Goal: Task Accomplishment & Management: Complete application form

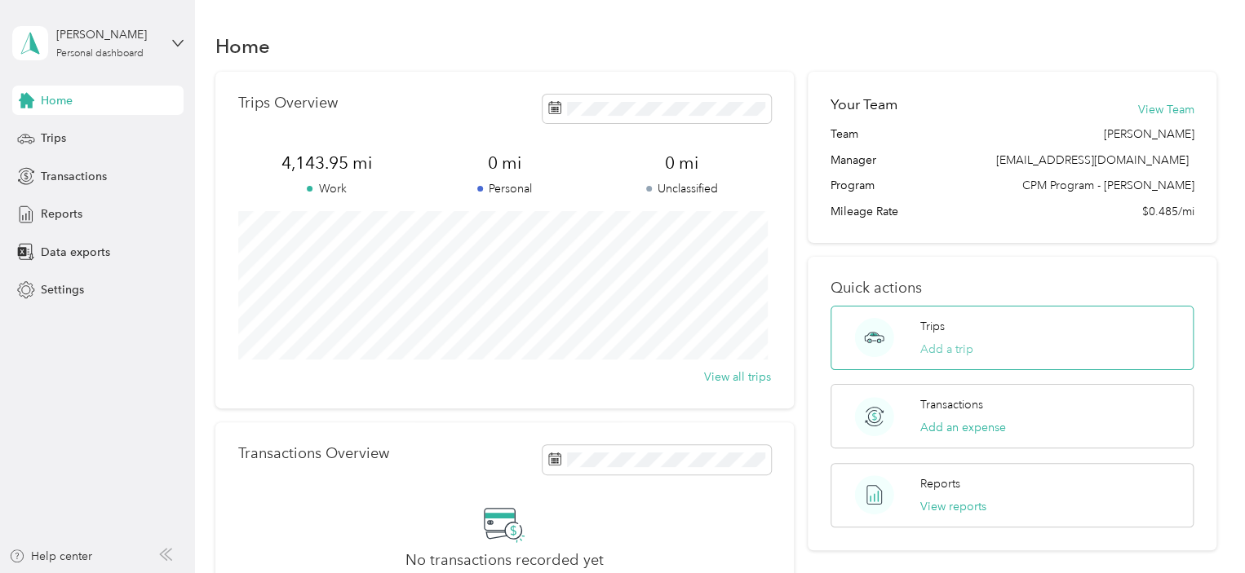
click at [945, 355] on button "Add a trip" at bounding box center [946, 349] width 53 height 17
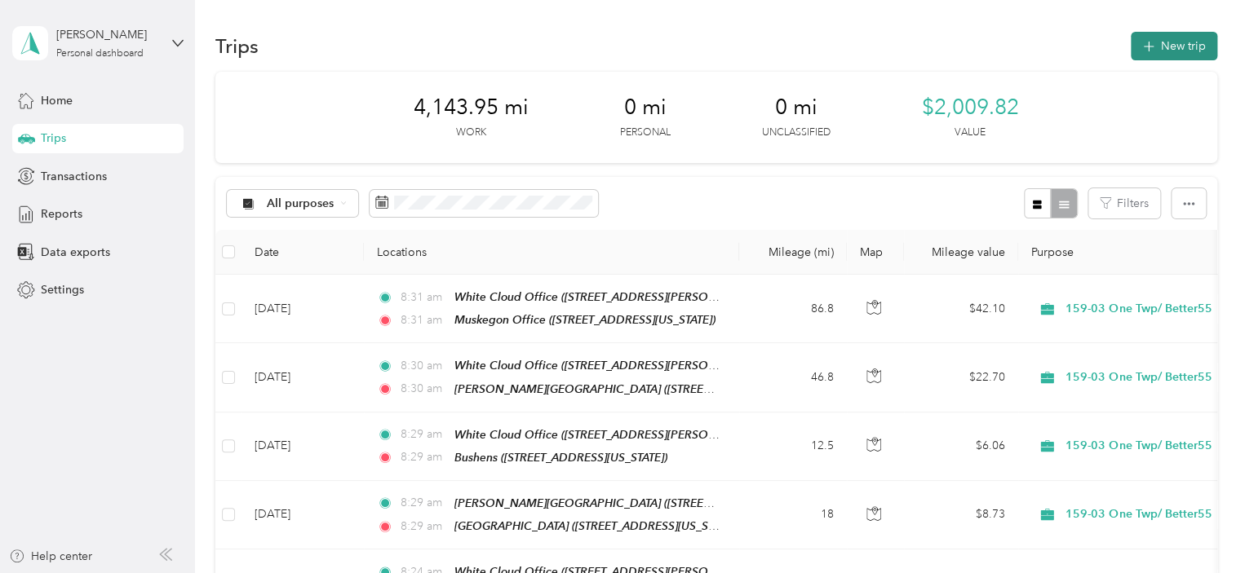
click at [1166, 53] on button "New trip" at bounding box center [1174, 46] width 86 height 29
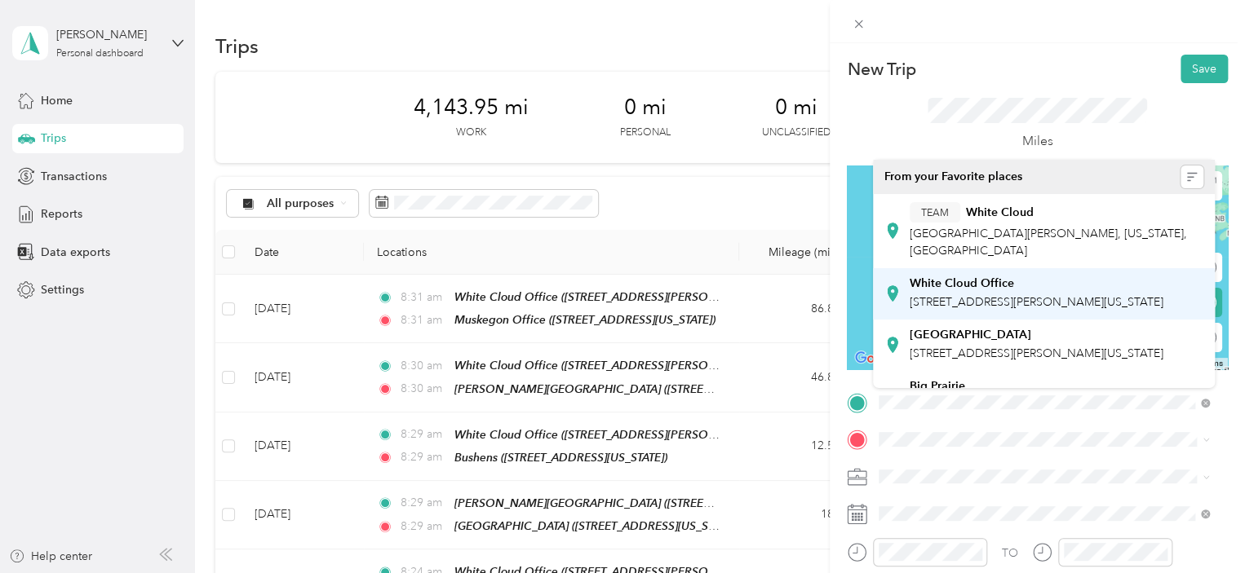
click at [1033, 309] on span "[STREET_ADDRESS][PERSON_NAME][US_STATE]" at bounding box center [1036, 302] width 254 height 14
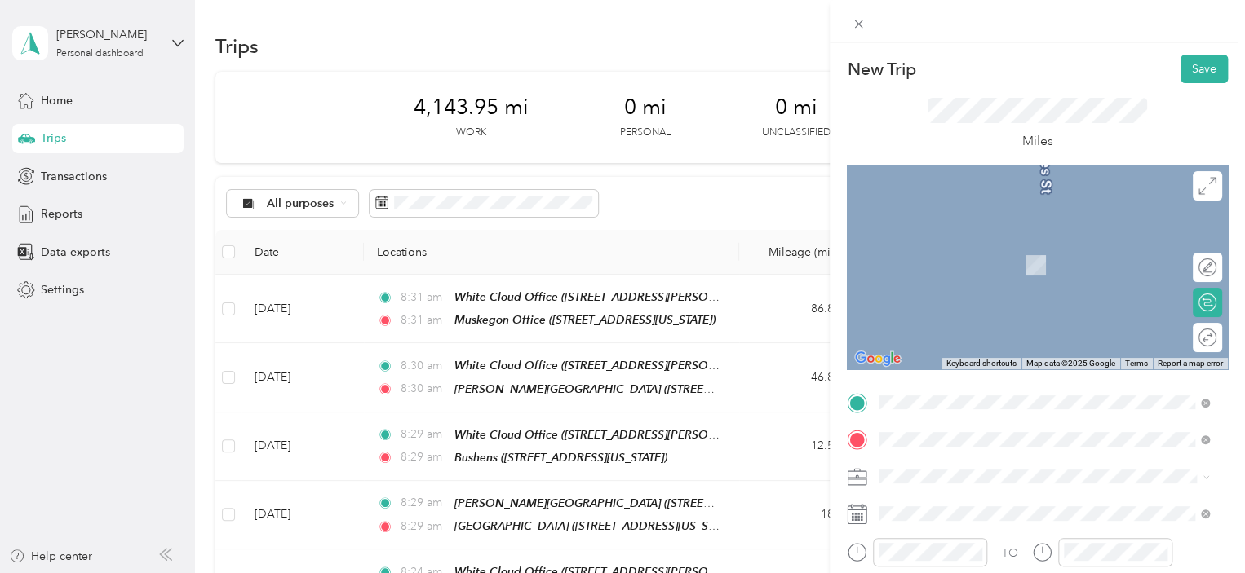
click at [976, 324] on span "[STREET_ADDRESS][US_STATE]" at bounding box center [990, 317] width 163 height 14
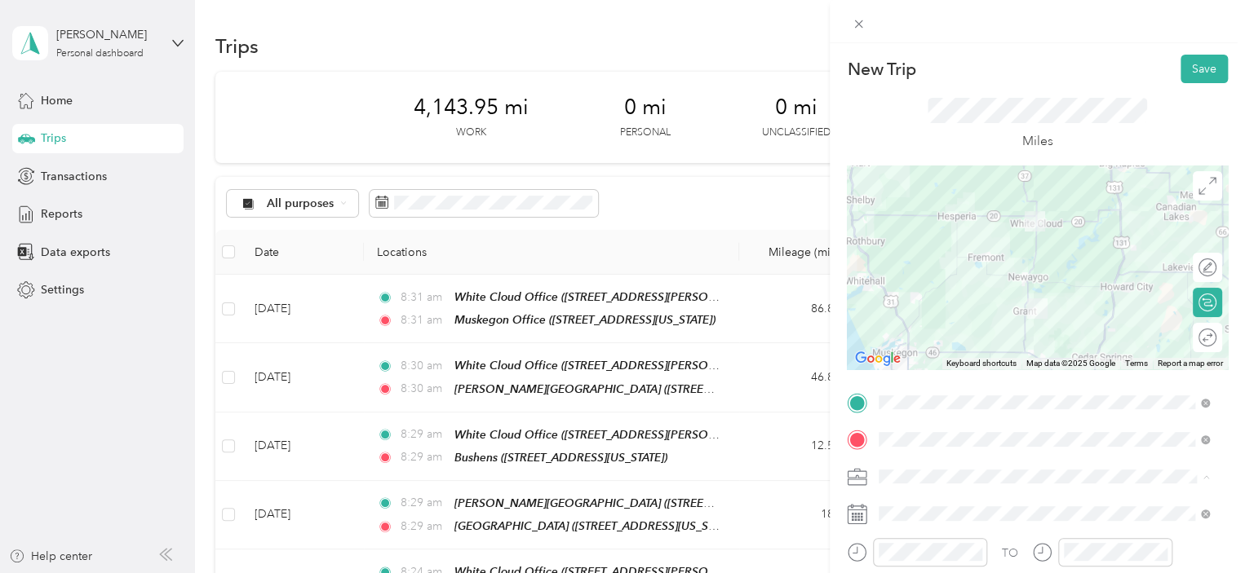
click at [975, 338] on li "159-03 One Twp/ Better55" at bounding box center [1044, 334] width 342 height 29
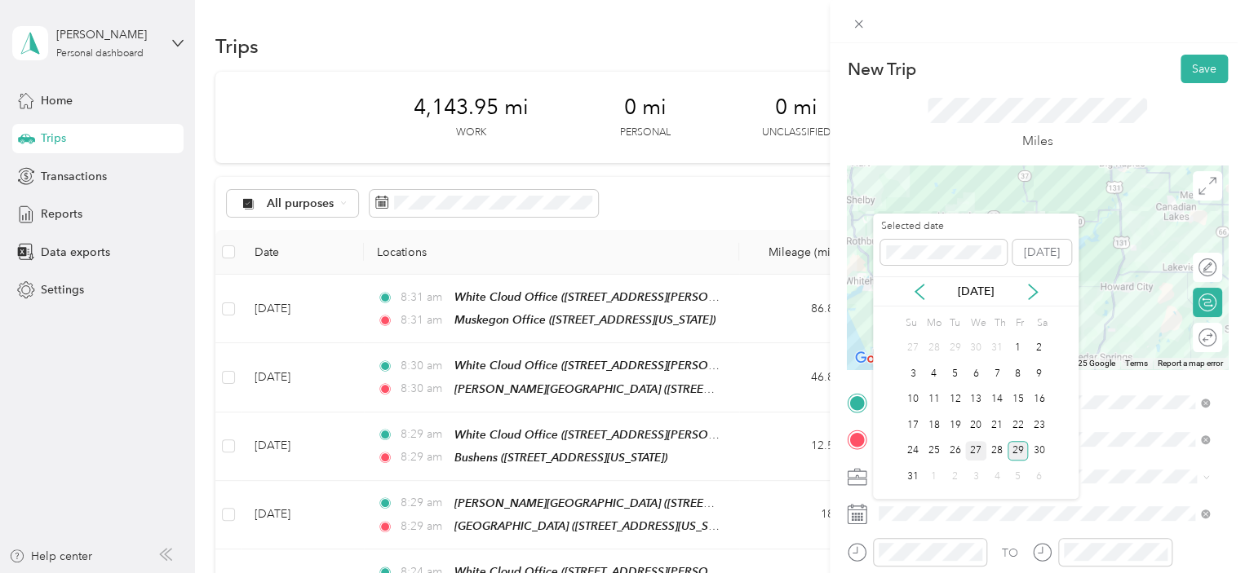
drag, startPoint x: 973, startPoint y: 447, endPoint x: 982, endPoint y: 446, distance: 9.0
click at [982, 446] on div "27" at bounding box center [975, 451] width 21 height 20
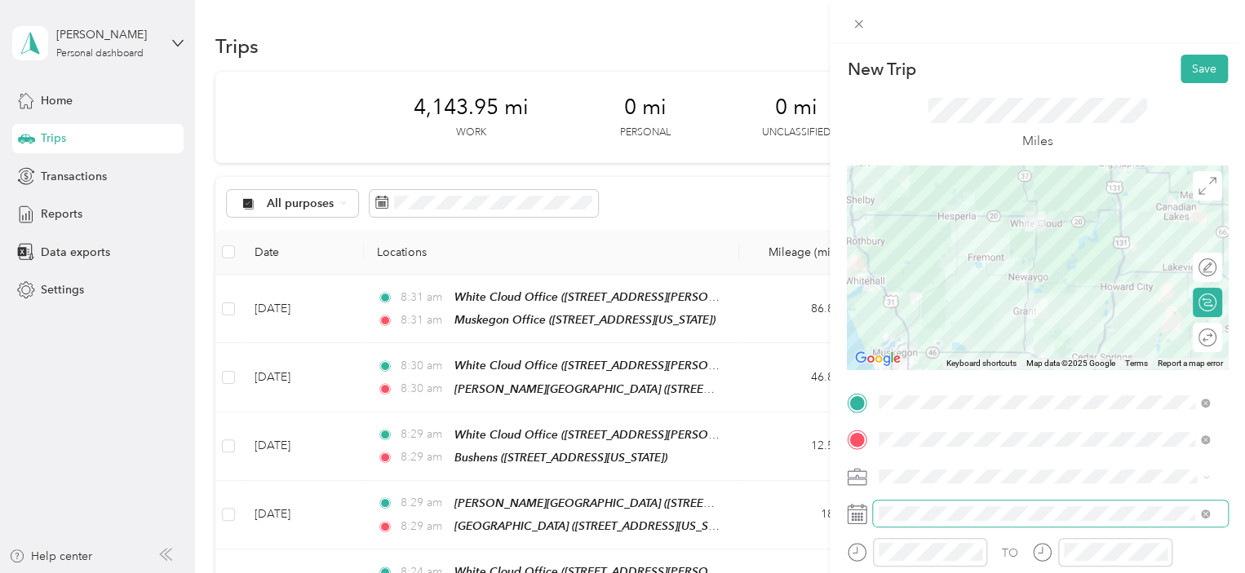
click at [921, 524] on span at bounding box center [1050, 514] width 355 height 26
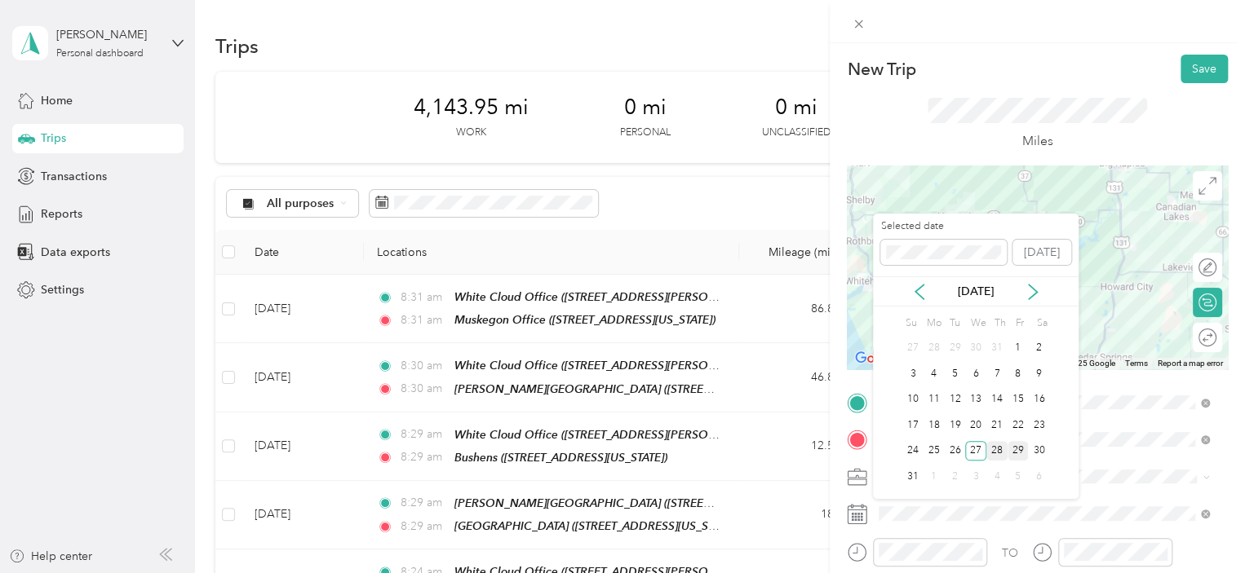
click at [1002, 453] on div "28" at bounding box center [996, 451] width 21 height 20
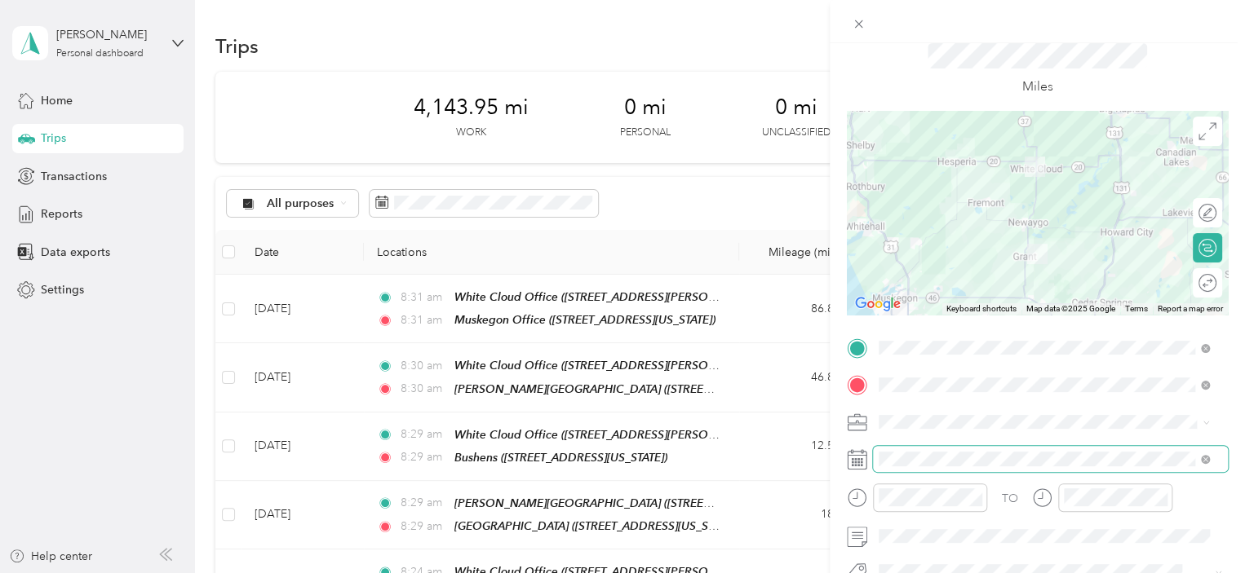
scroll to position [55, 0]
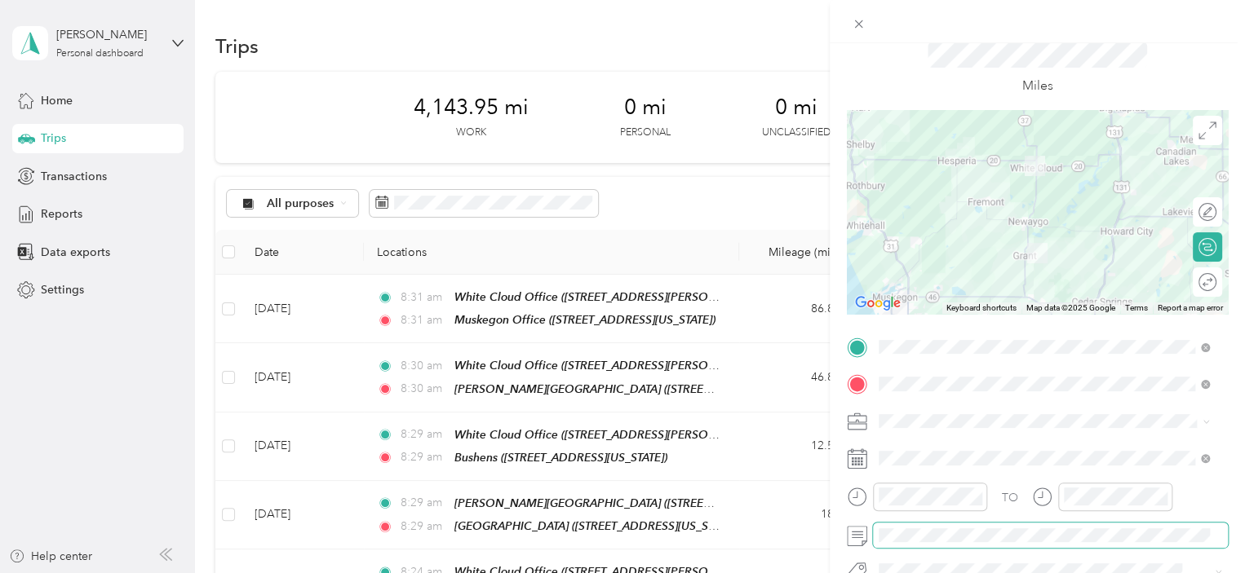
click at [947, 524] on span at bounding box center [1050, 536] width 355 height 26
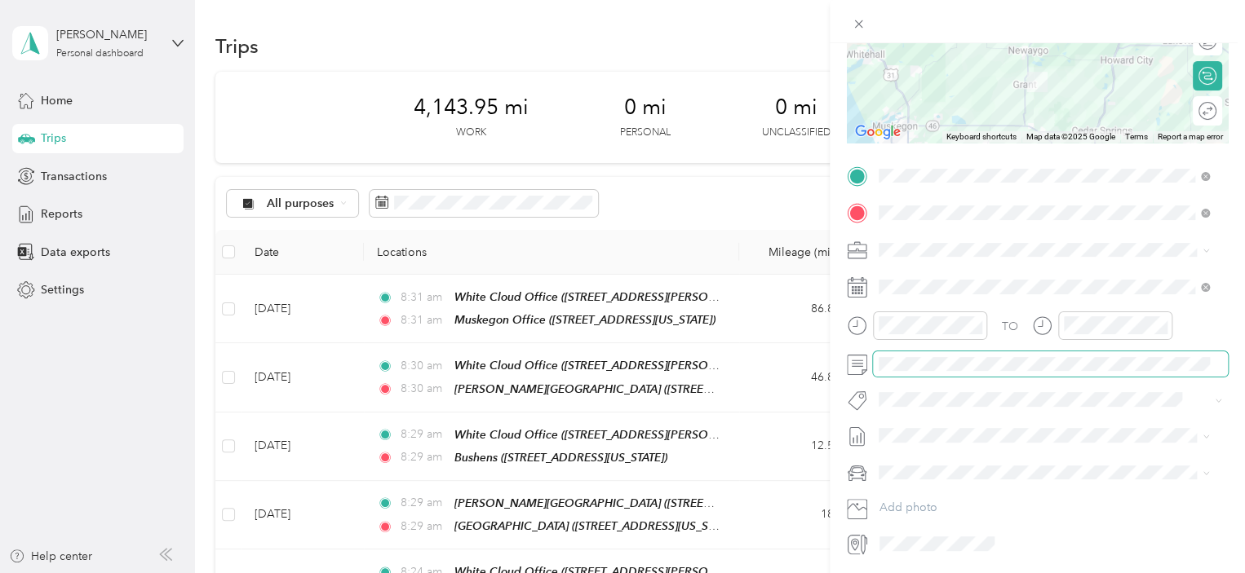
scroll to position [0, 0]
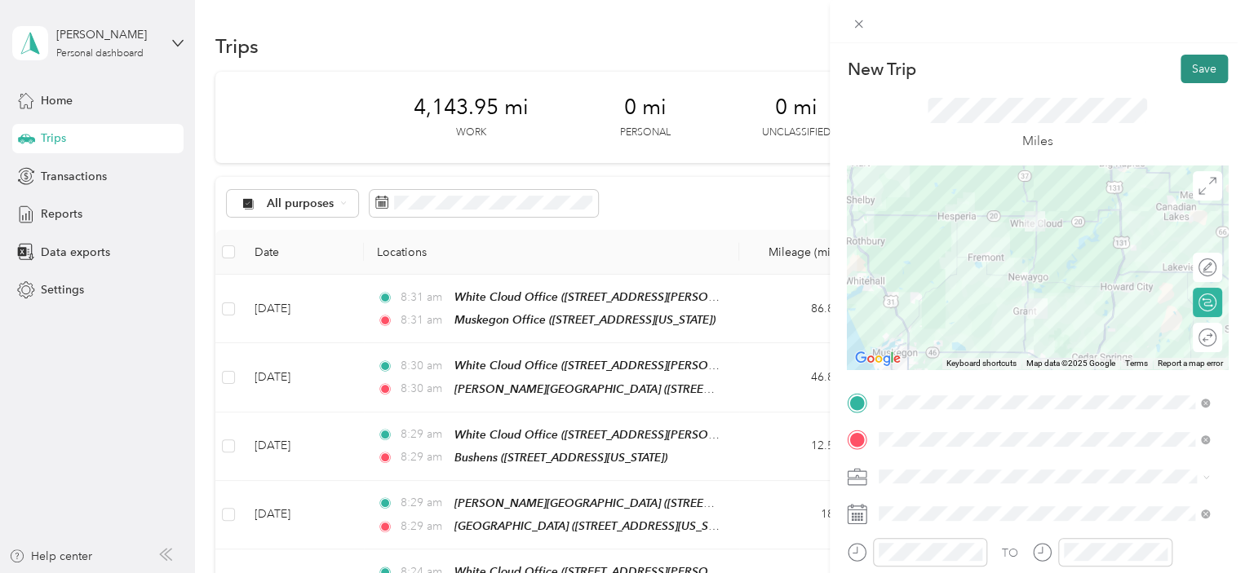
click at [1200, 64] on button "Save" at bounding box center [1203, 69] width 47 height 29
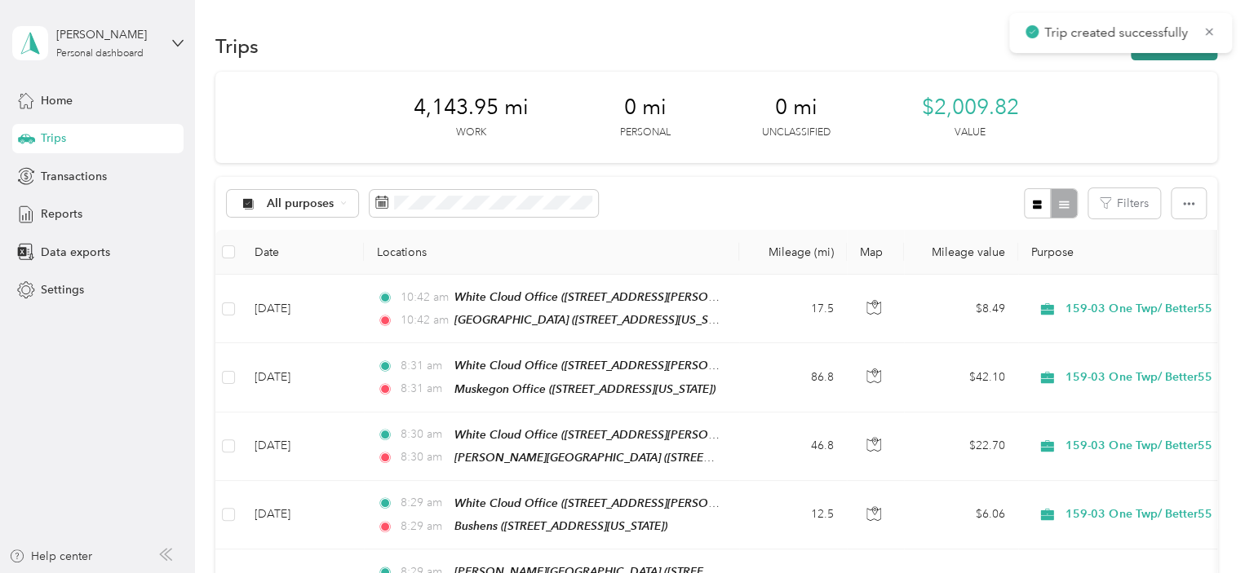
click at [1149, 56] on button "New trip" at bounding box center [1174, 46] width 86 height 29
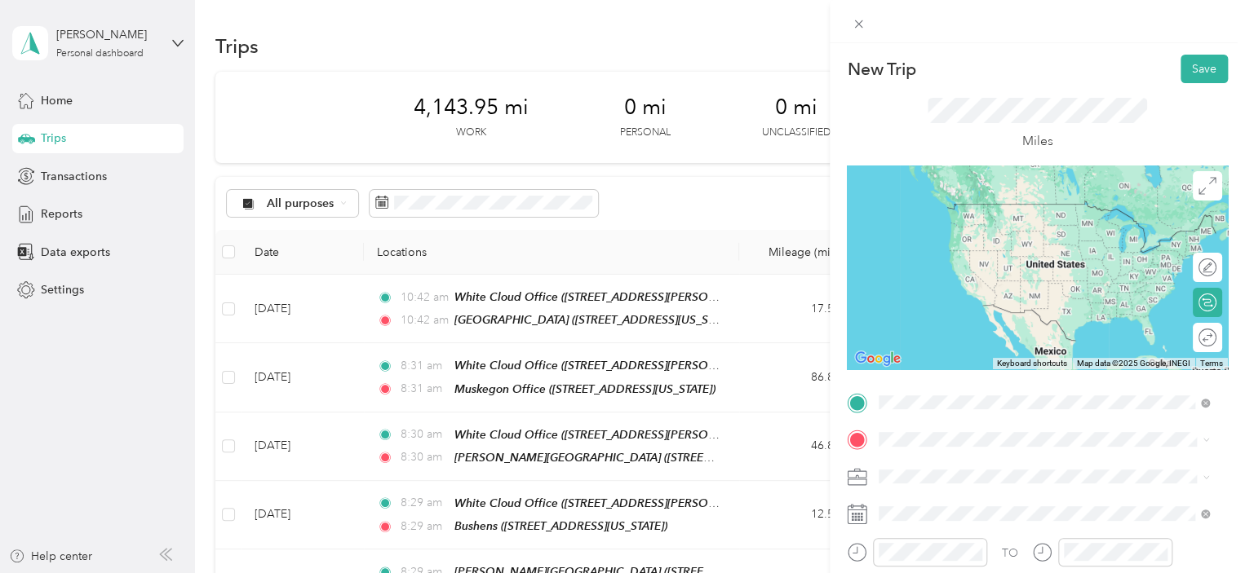
click at [1001, 286] on span "[STREET_ADDRESS][US_STATE]" at bounding box center [990, 279] width 163 height 14
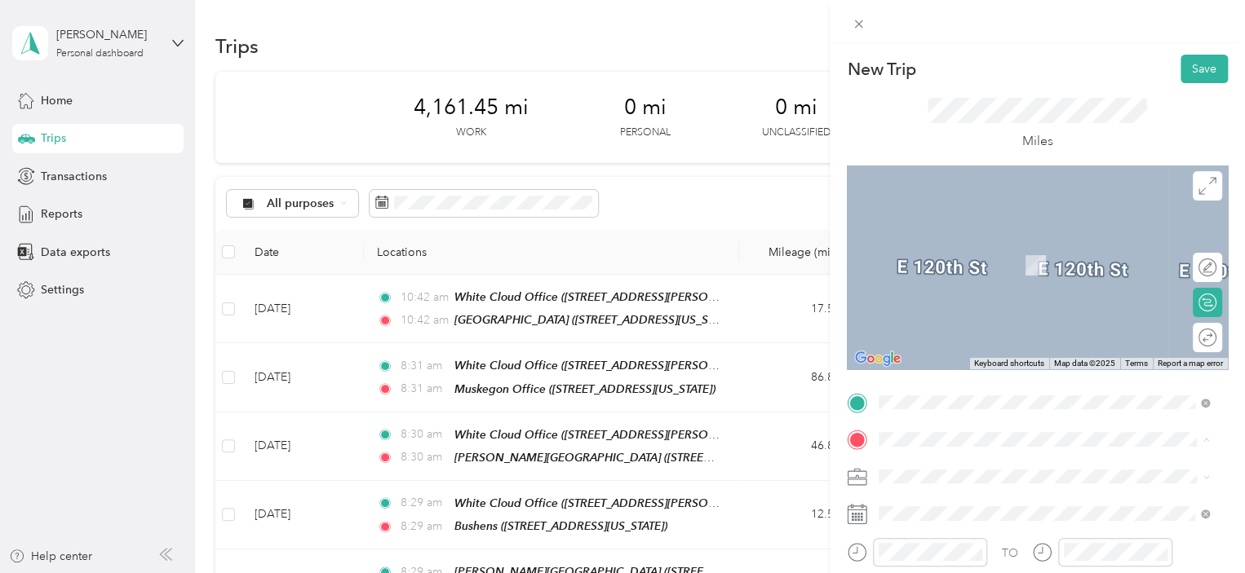
type button "team"
click at [921, 395] on span "TEAM" at bounding box center [935, 402] width 28 height 15
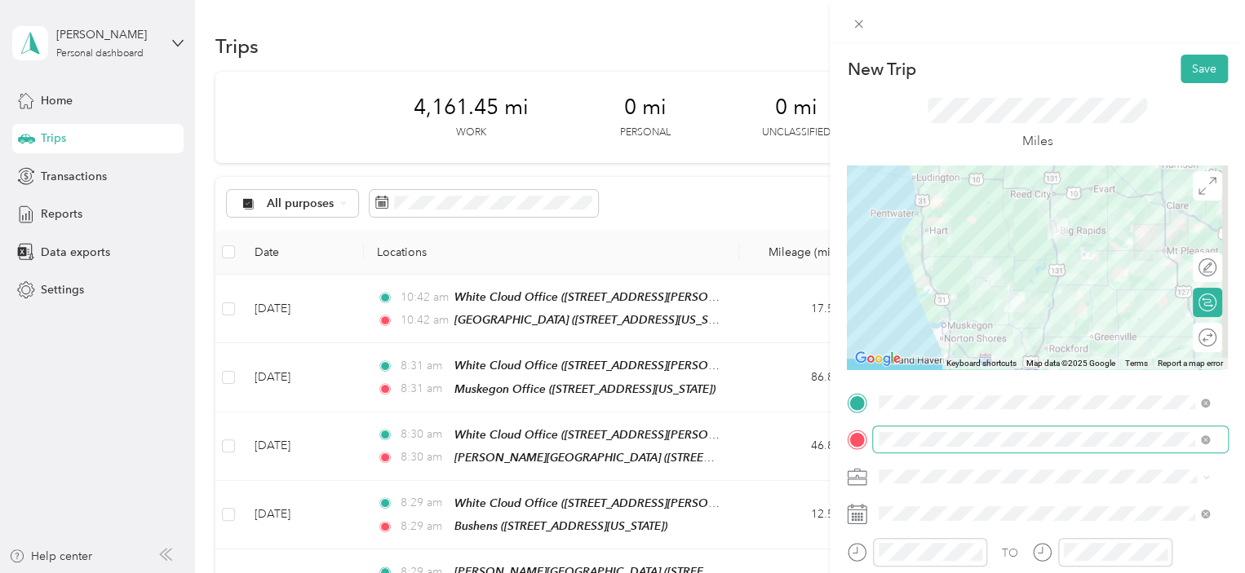
click at [949, 450] on span at bounding box center [1050, 440] width 355 height 26
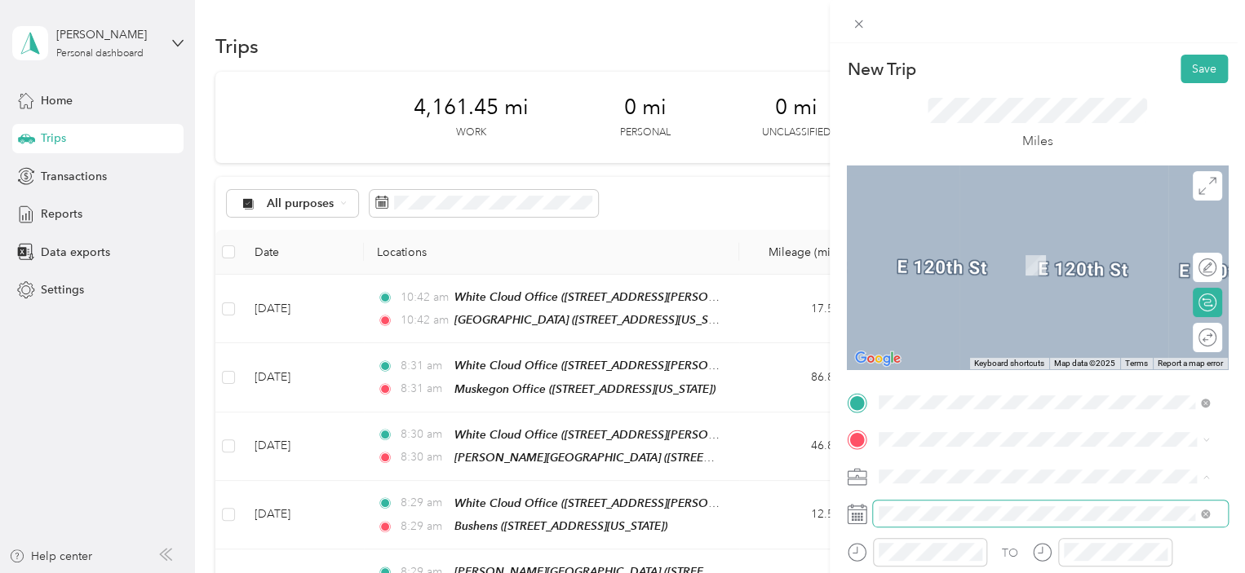
click at [1042, 505] on span at bounding box center [1050, 514] width 355 height 26
click at [972, 263] on span "[STREET_ADDRESS][US_STATE]" at bounding box center [990, 258] width 163 height 15
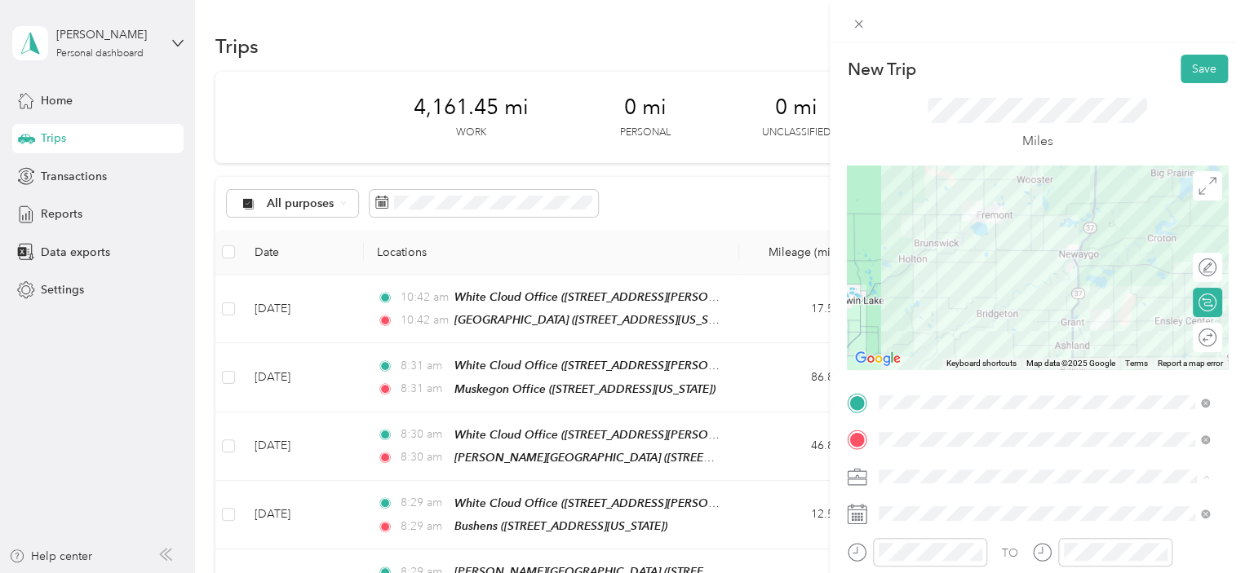
click at [976, 339] on li "159-03 One Twp/ Better55" at bounding box center [1044, 334] width 342 height 29
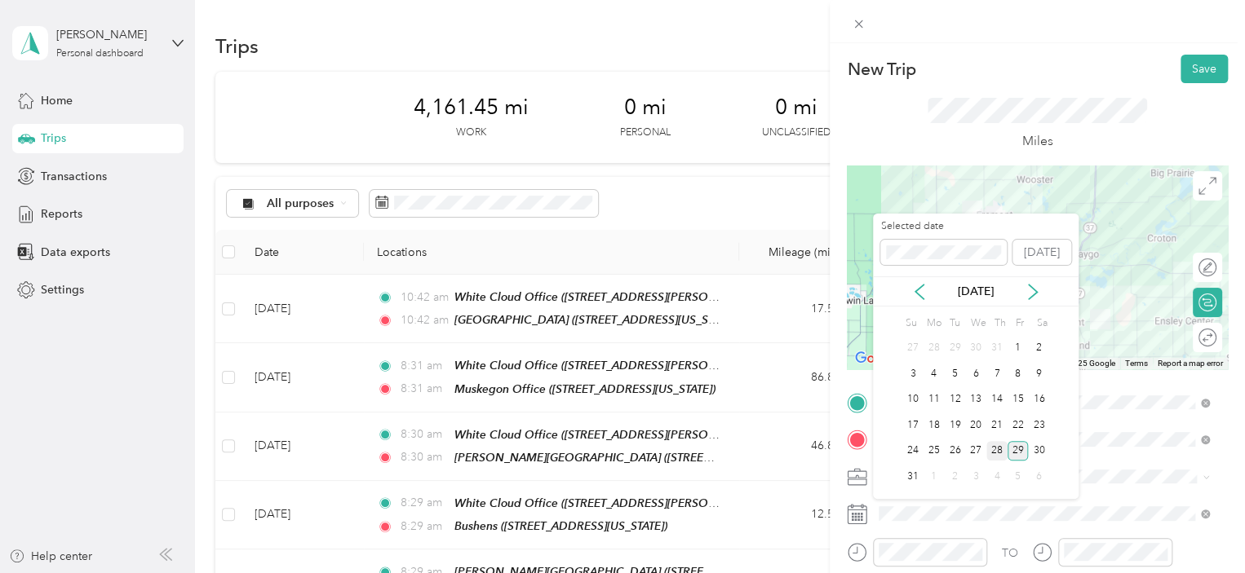
click at [987, 449] on div "28" at bounding box center [996, 451] width 21 height 20
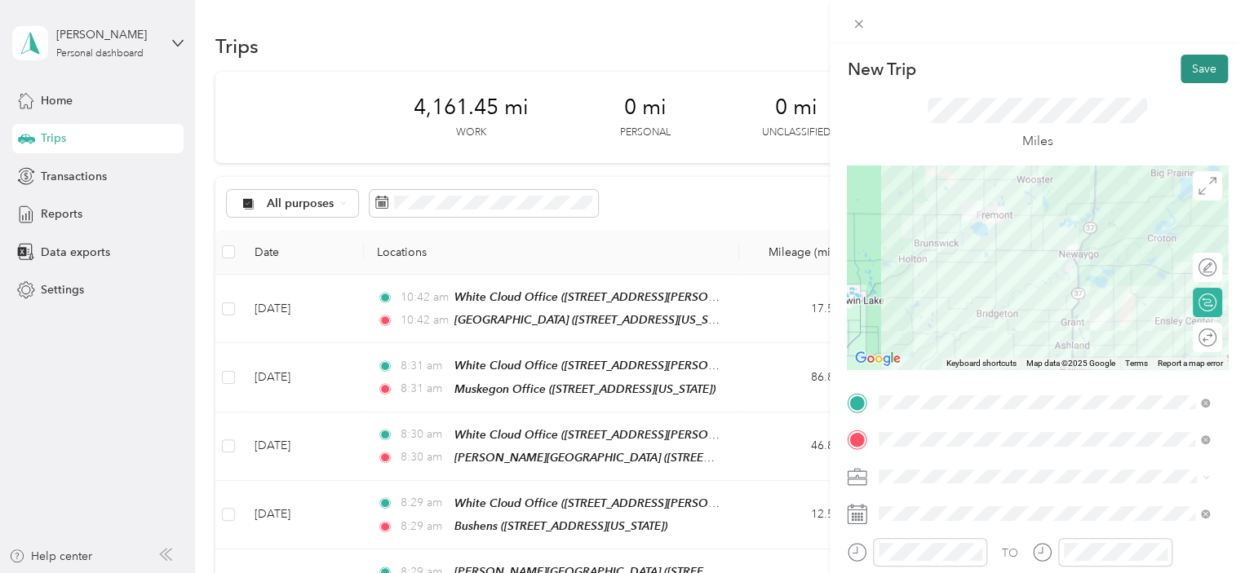
click at [1180, 82] on button "Save" at bounding box center [1203, 69] width 47 height 29
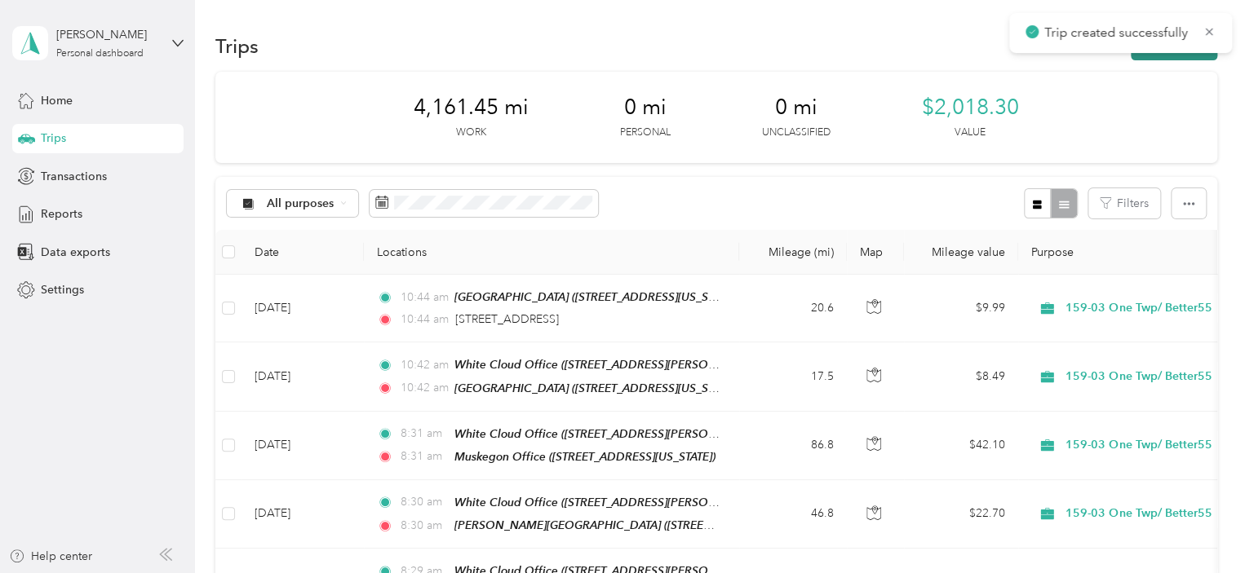
click at [1158, 58] on button "New trip" at bounding box center [1174, 46] width 86 height 29
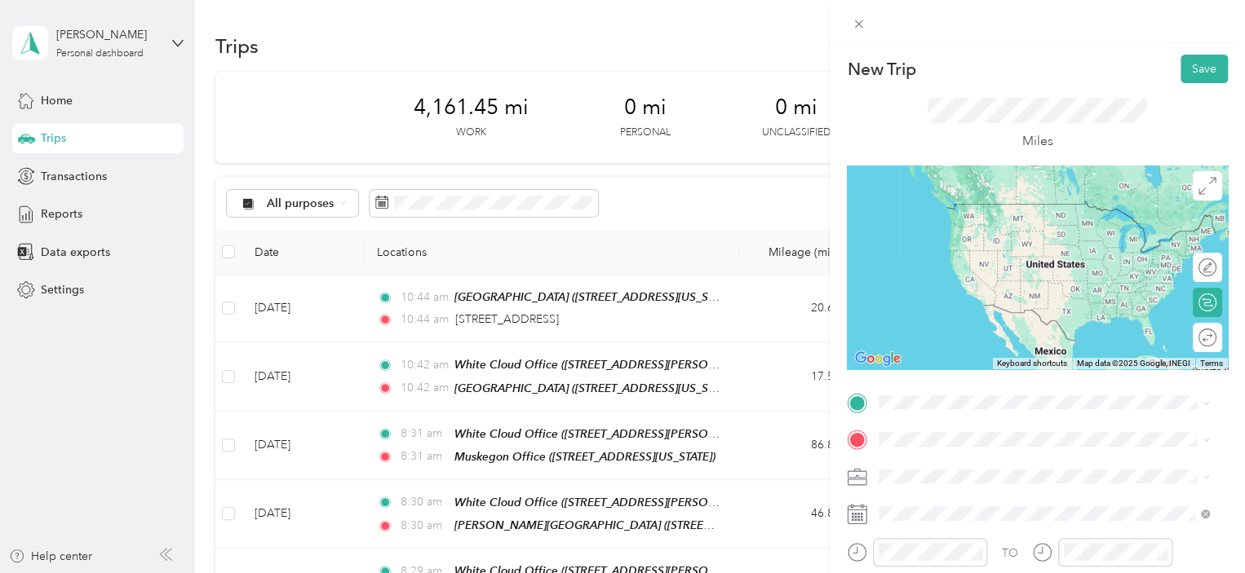
click at [985, 224] on span "[STREET_ADDRESS][US_STATE]" at bounding box center [990, 217] width 163 height 15
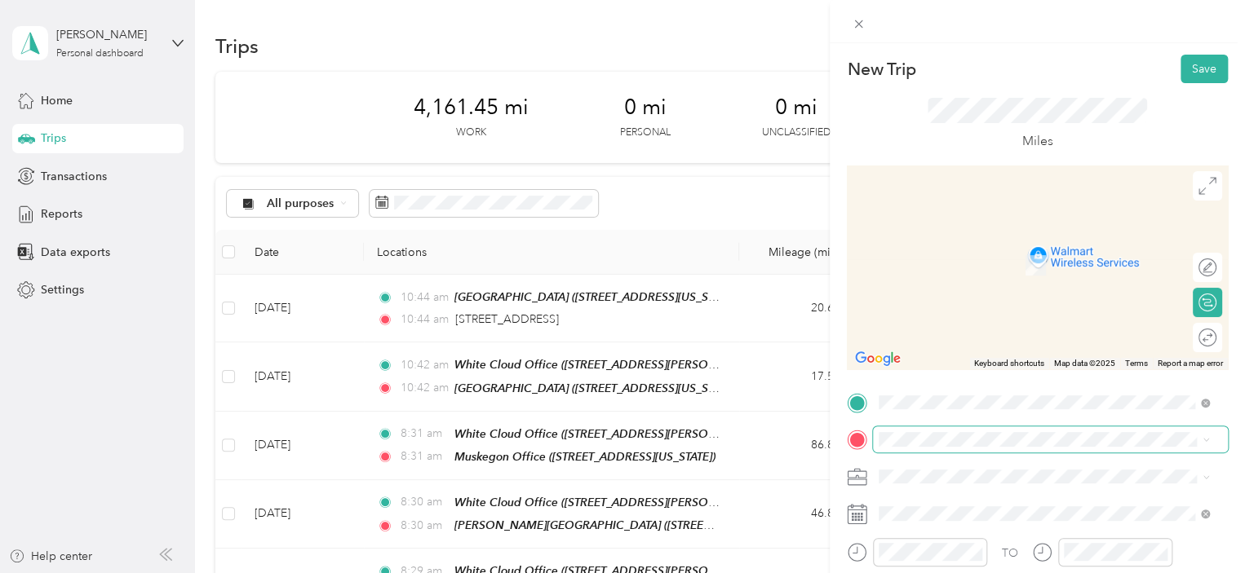
click at [929, 447] on span at bounding box center [1050, 440] width 355 height 26
click at [933, 449] on span at bounding box center [1050, 440] width 355 height 26
click at [953, 431] on span at bounding box center [1050, 440] width 355 height 26
click at [958, 245] on span "[STREET_ADDRESS][US_STATE]" at bounding box center [990, 241] width 163 height 15
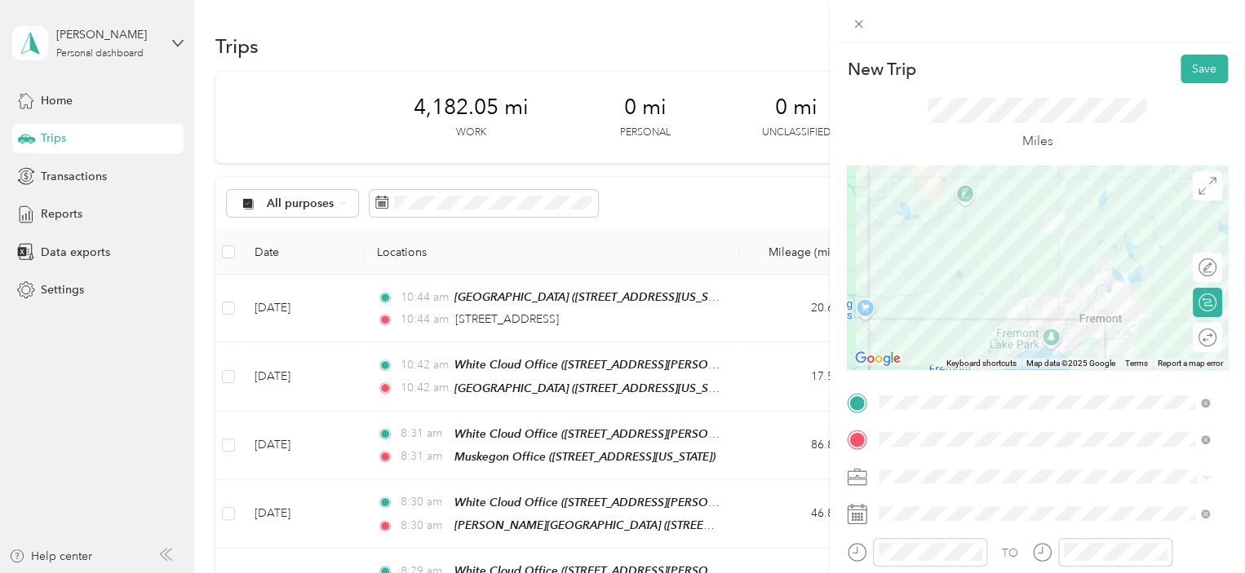
click at [974, 328] on span "159-03 One Twp/ Better55" at bounding box center [953, 333] width 138 height 14
click at [940, 502] on span at bounding box center [1050, 514] width 355 height 26
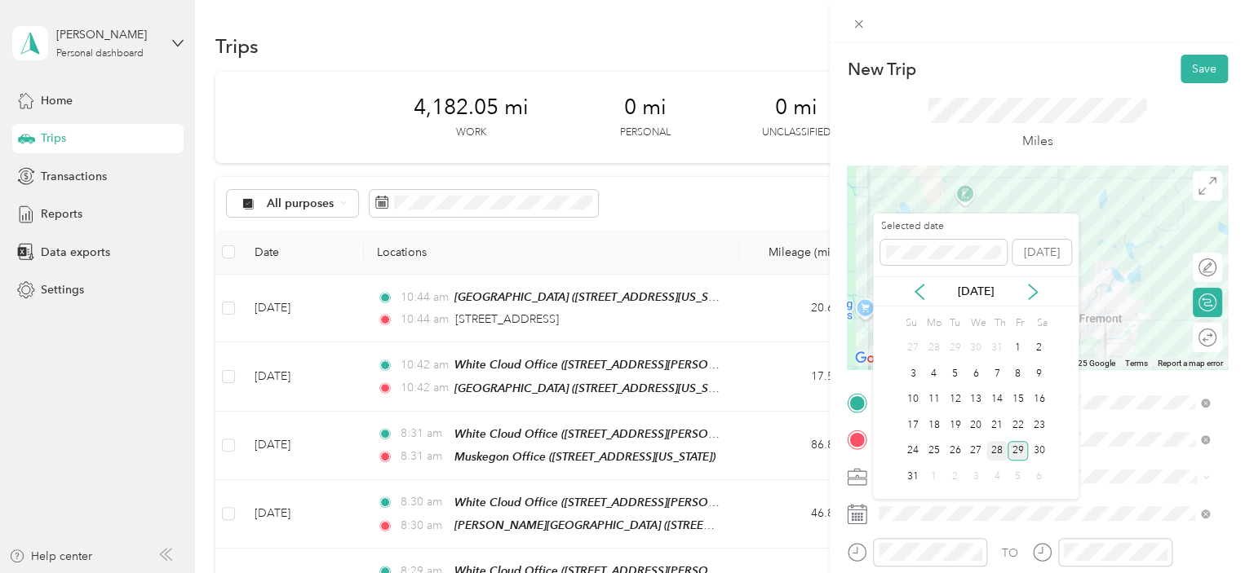
click at [992, 451] on div "28" at bounding box center [996, 451] width 21 height 20
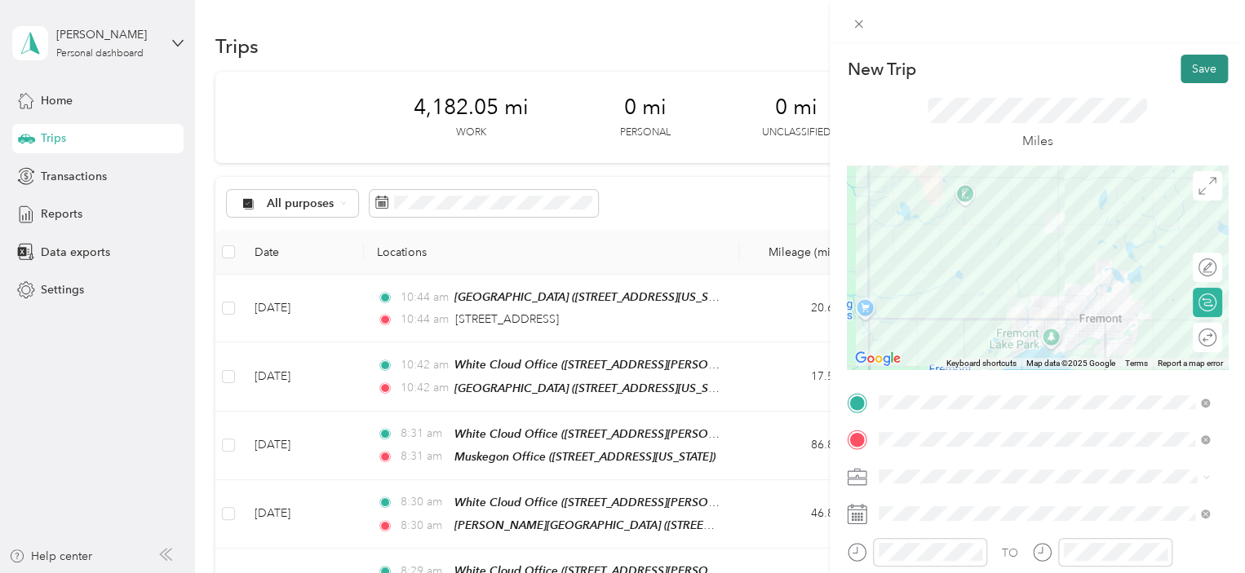
click at [1197, 74] on button "Save" at bounding box center [1203, 69] width 47 height 29
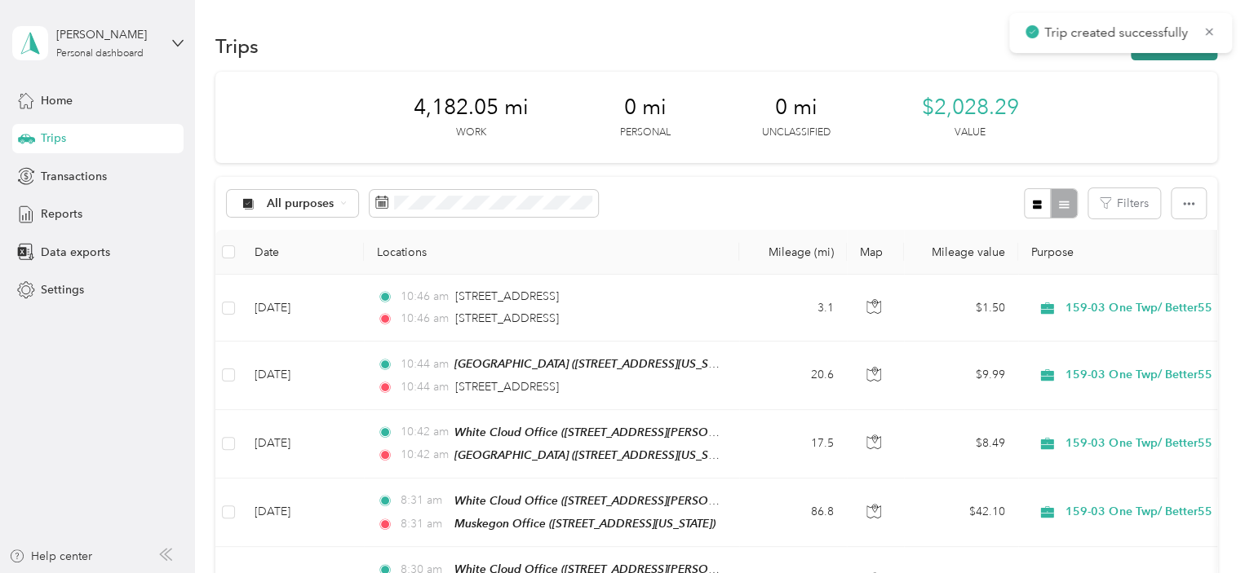
click at [1184, 58] on button "New trip" at bounding box center [1174, 46] width 86 height 29
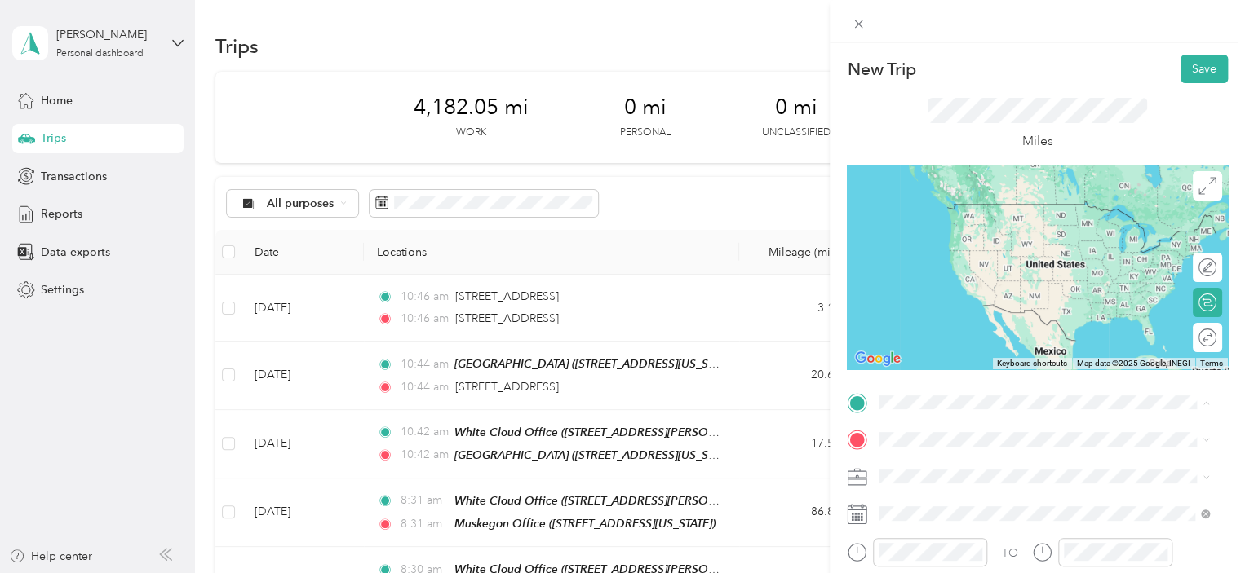
click at [983, 216] on div "[STREET_ADDRESS][US_STATE]" at bounding box center [1043, 205] width 319 height 22
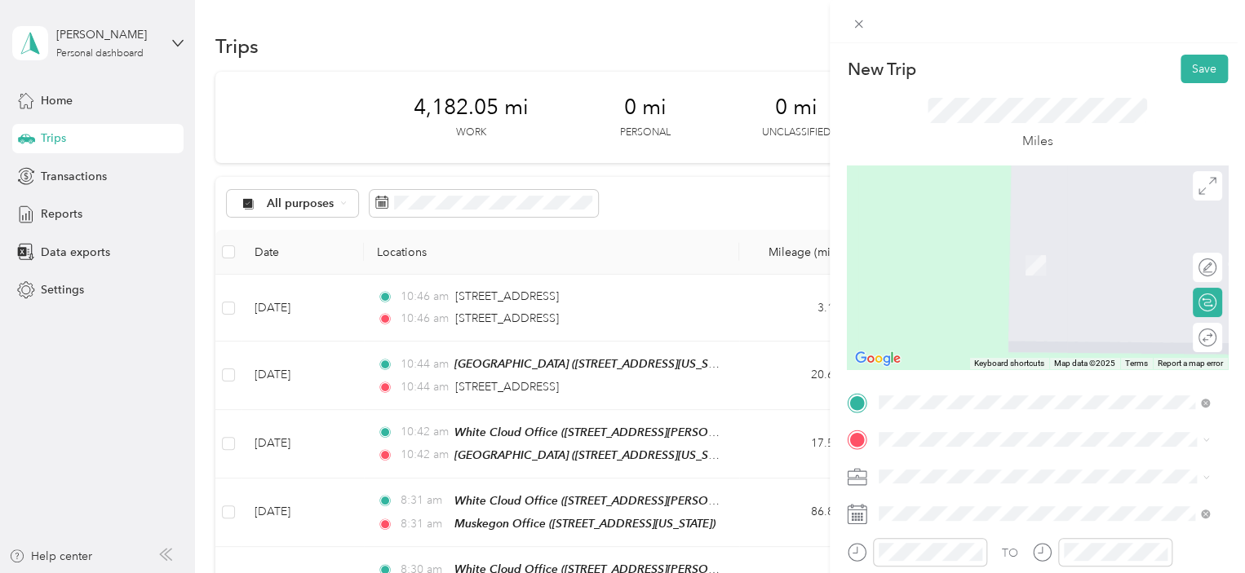
click at [1000, 264] on span "[STREET_ADDRESS][US_STATE]" at bounding box center [990, 262] width 163 height 14
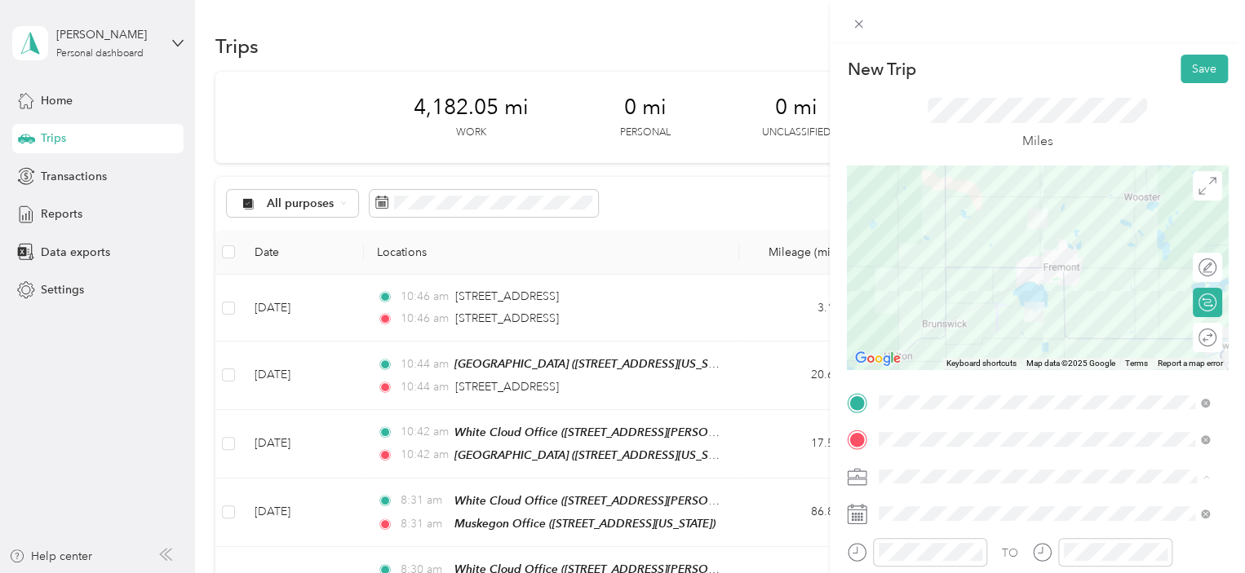
click at [983, 334] on span "159-03 One Twp/ Better55" at bounding box center [953, 334] width 138 height 14
click at [949, 524] on span at bounding box center [1050, 514] width 355 height 26
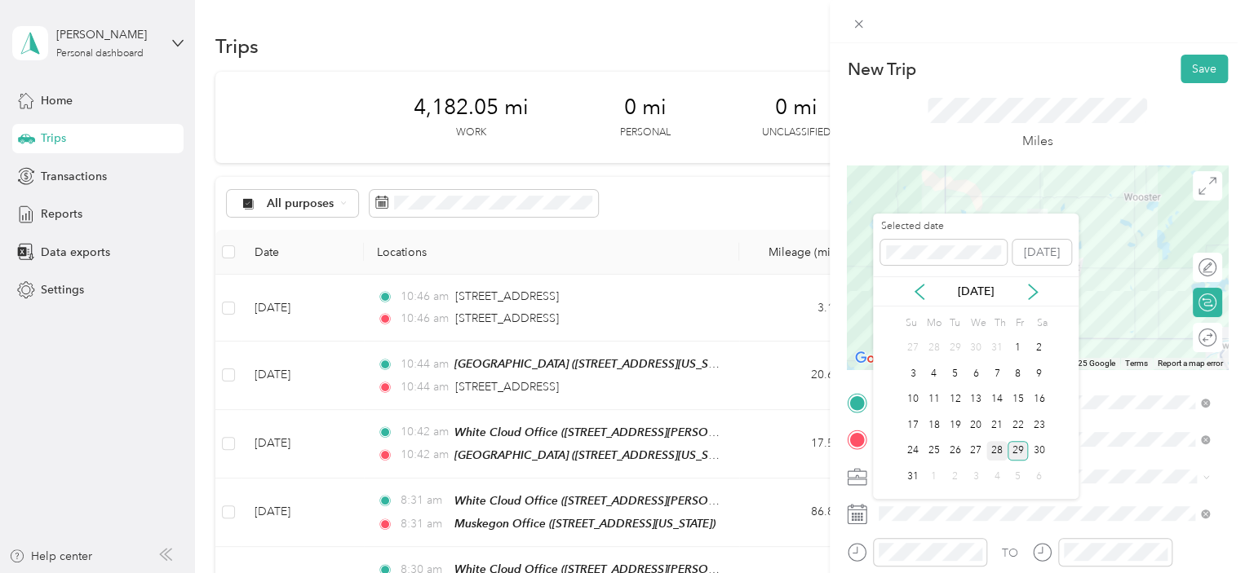
click at [995, 456] on div "28" at bounding box center [996, 451] width 21 height 20
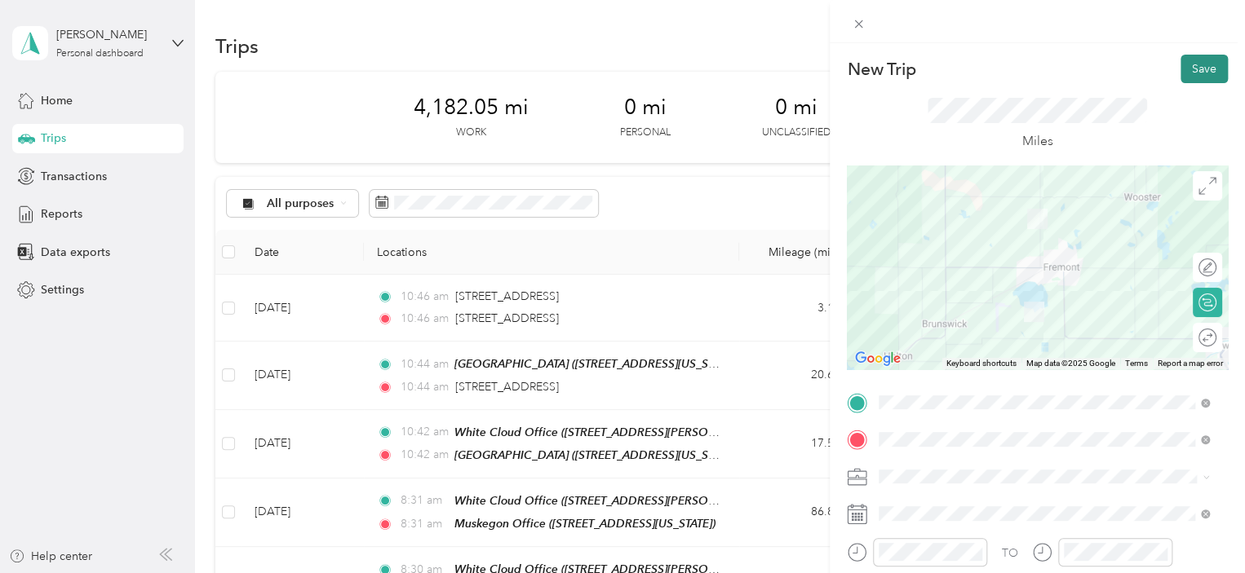
click at [1189, 69] on button "Save" at bounding box center [1203, 69] width 47 height 29
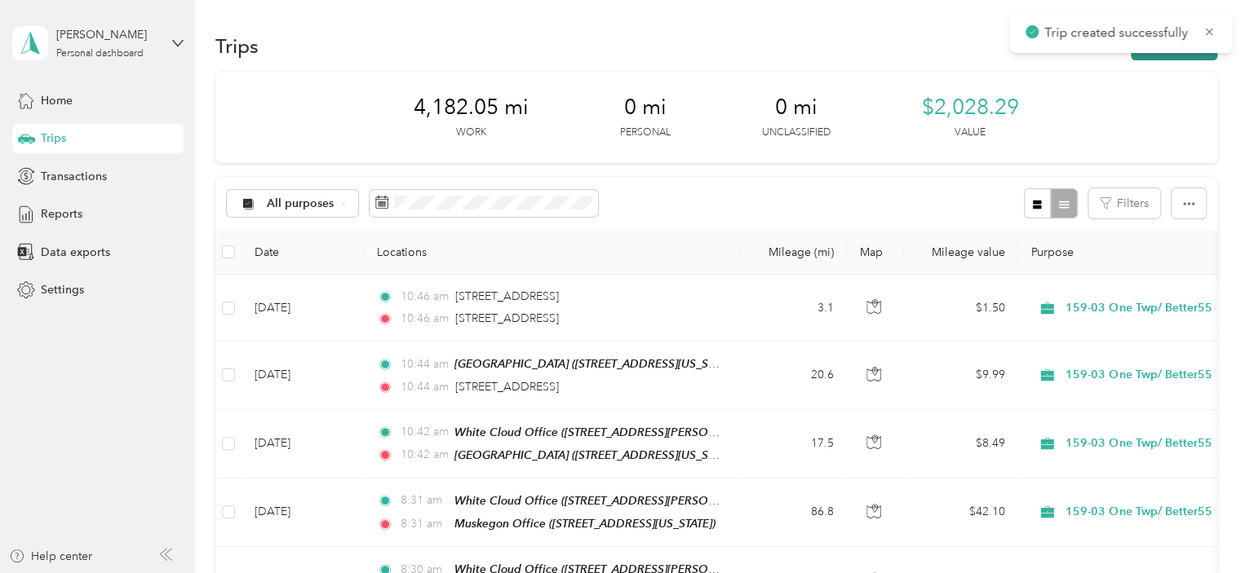
click at [1180, 57] on button "New trip" at bounding box center [1174, 46] width 86 height 29
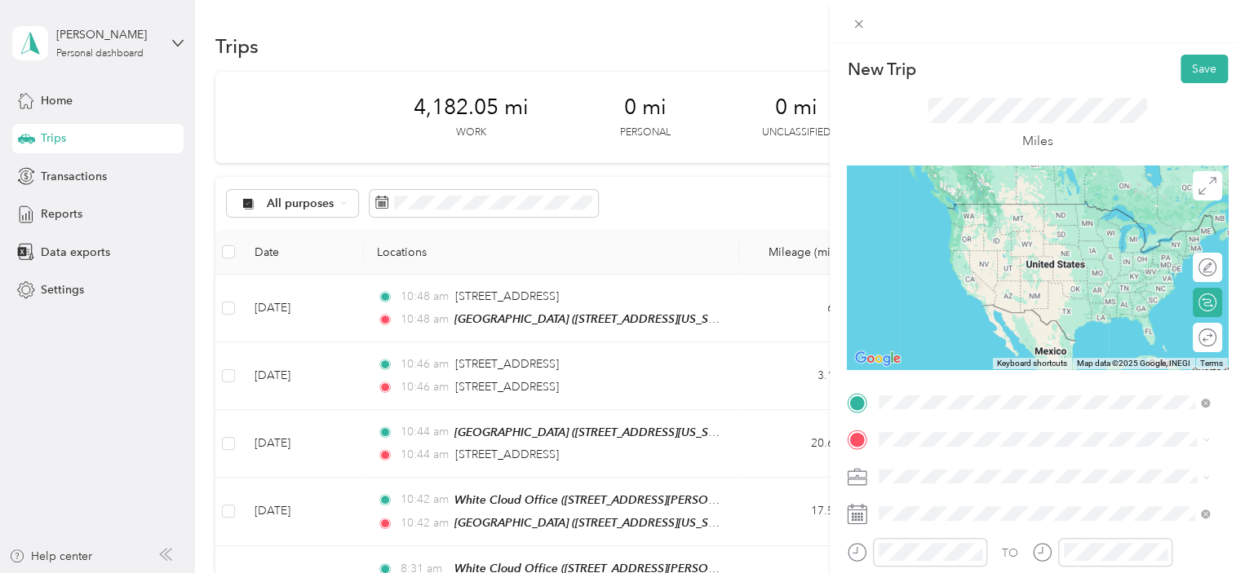
click at [994, 209] on strong "[GEOGRAPHIC_DATA]" at bounding box center [970, 209] width 122 height 15
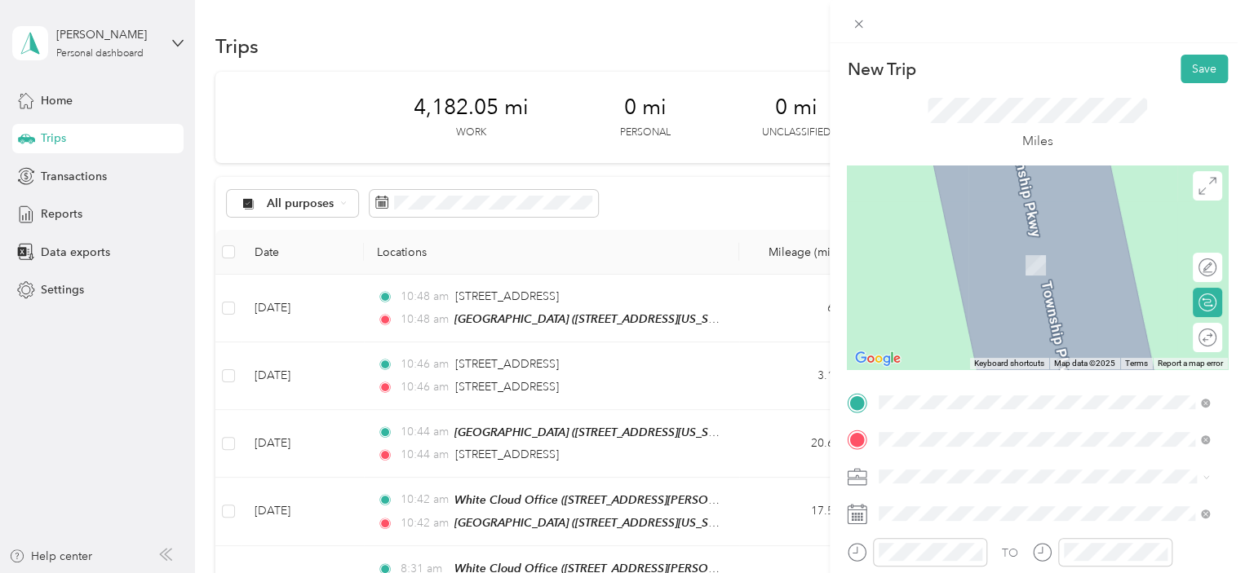
click at [980, 337] on span "[STREET_ADDRESS][PERSON_NAME][US_STATE]" at bounding box center [1036, 340] width 254 height 14
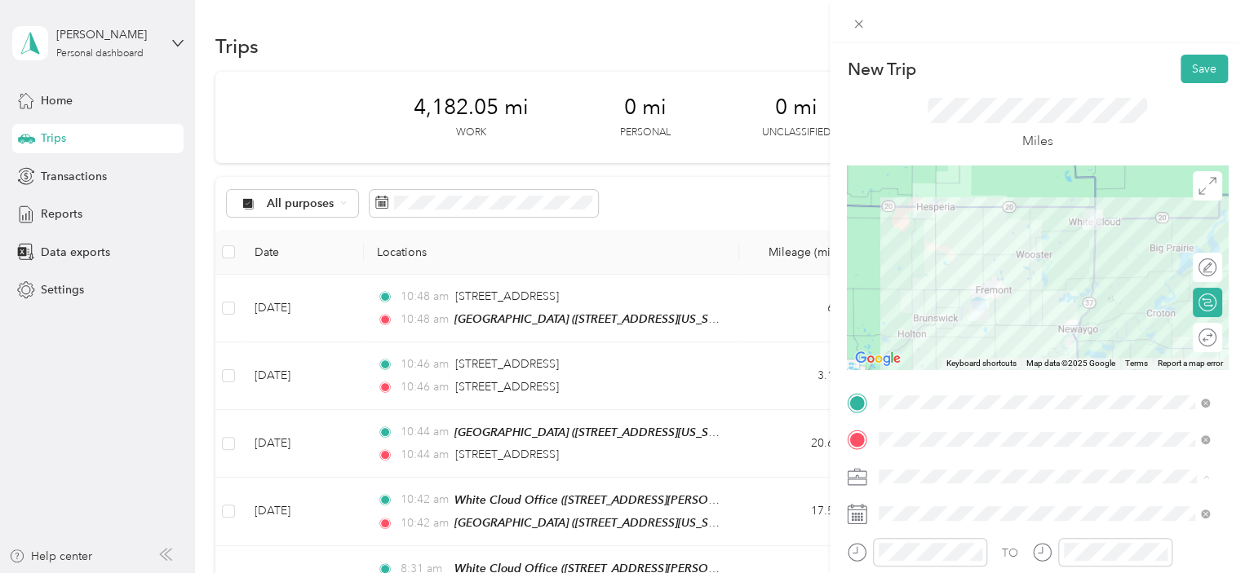
click at [942, 345] on ol "32/68 (FGP 150-01 / SCP 155-01) 159-03 One Twp/ Better55 155-01 Senior Comp - M…" at bounding box center [1044, 376] width 342 height 171
click at [975, 330] on span "159-03 One Twp/ Better55" at bounding box center [953, 332] width 138 height 14
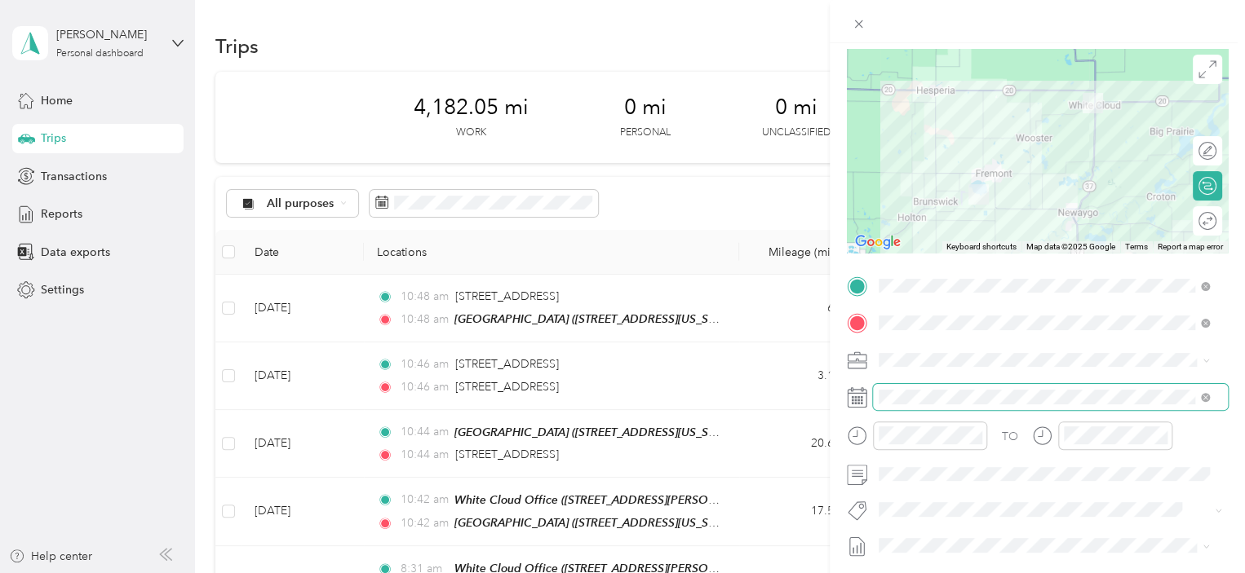
scroll to position [117, 0]
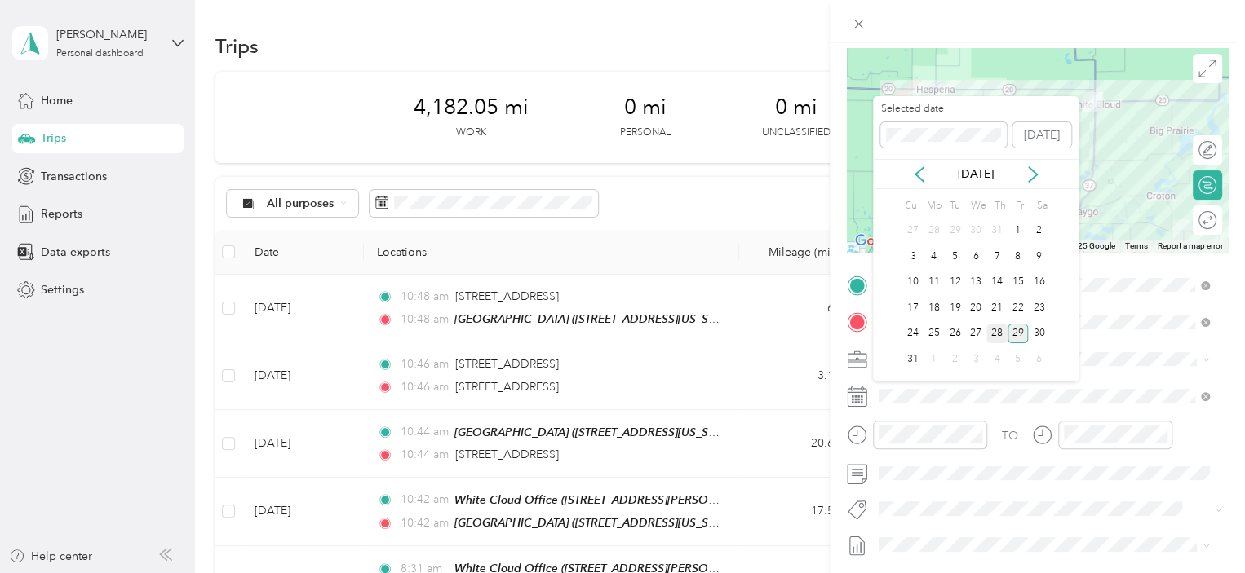
click at [993, 329] on div "28" at bounding box center [996, 334] width 21 height 20
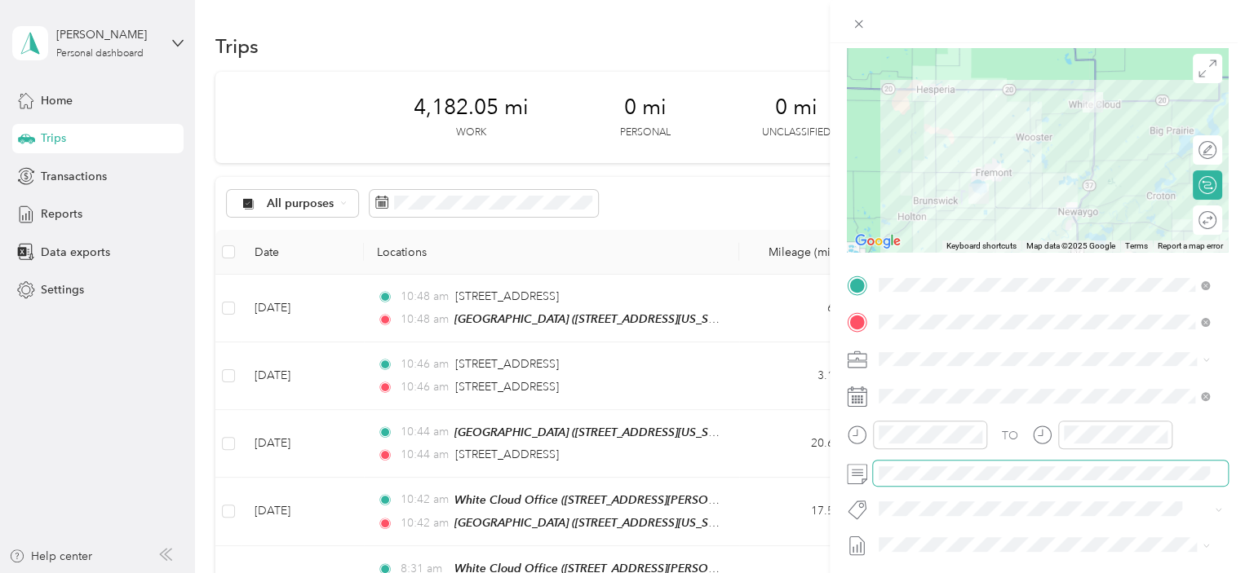
click at [953, 462] on span at bounding box center [1050, 474] width 355 height 26
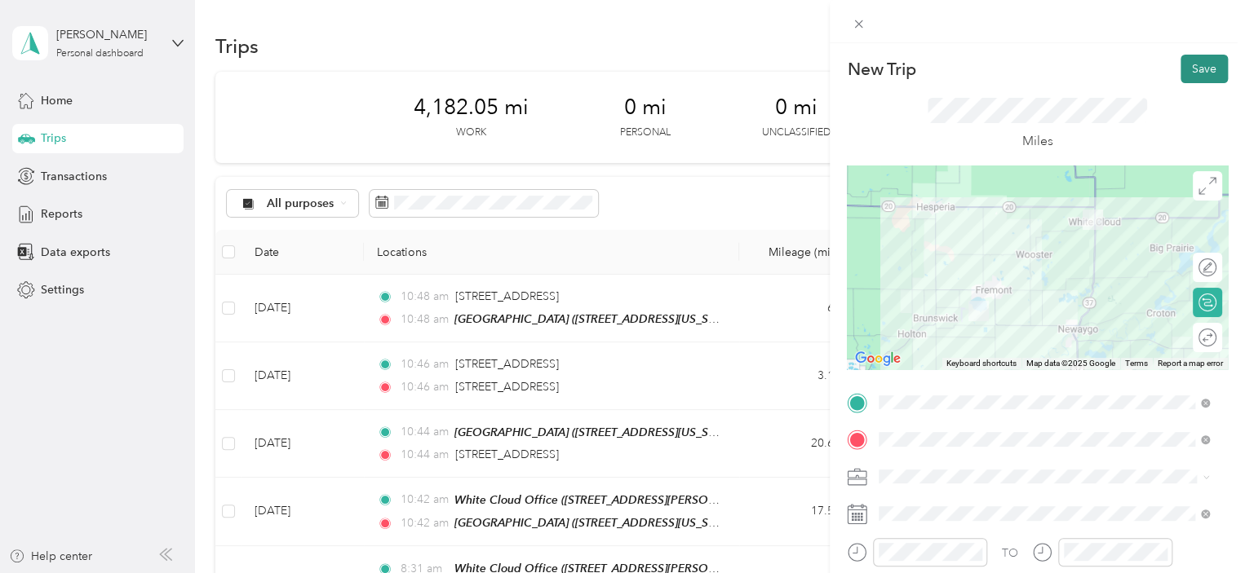
click at [1180, 77] on button "Save" at bounding box center [1203, 69] width 47 height 29
